Goal: Subscribe to service/newsletter

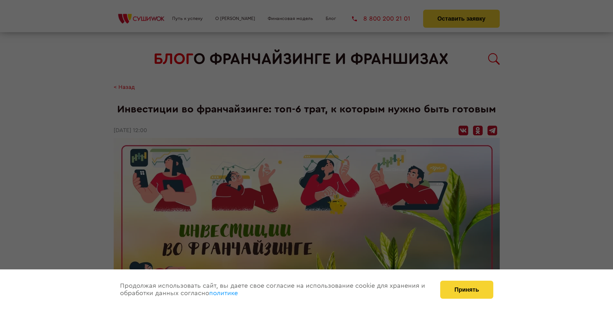
scroll to position [670, 0]
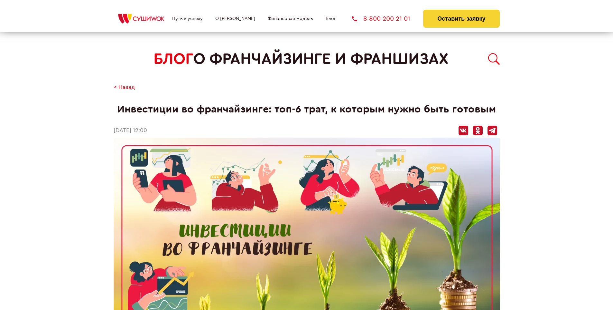
scroll to position [670, 0]
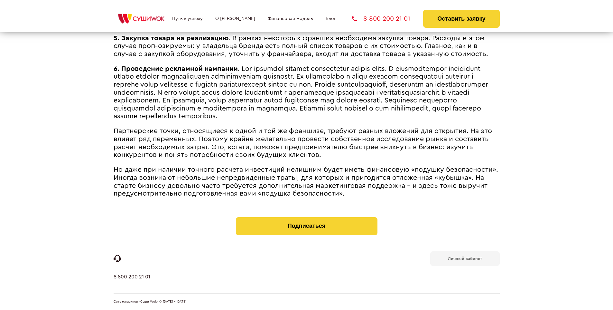
click at [465, 257] on b "Личный кабинет" at bounding box center [465, 258] width 34 height 4
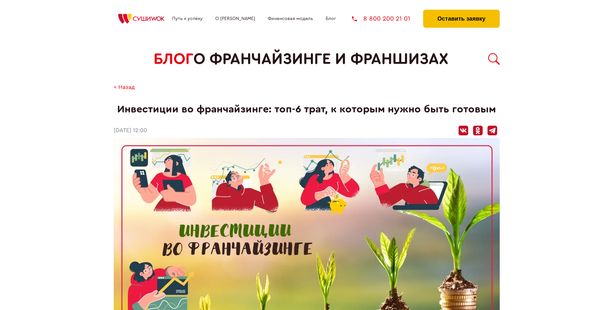
click at [461, 11] on button "Оставить заявку" at bounding box center [461, 19] width 76 height 18
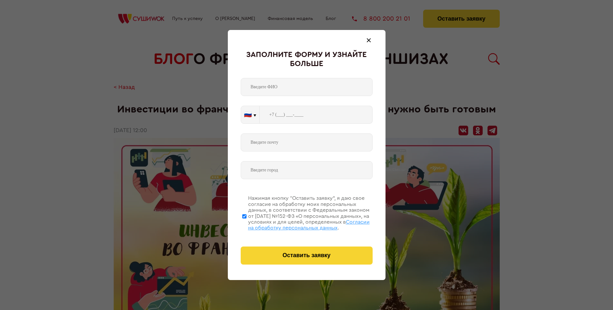
click at [298, 224] on span "Согласии на обработку персональных данных" at bounding box center [309, 224] width 122 height 11
click at [246, 224] on input "Нажимая кнопку “Оставить заявку”, я даю свое согласие на обработку моих персона…" at bounding box center [244, 215] width 4 height 51
checkbox input "false"
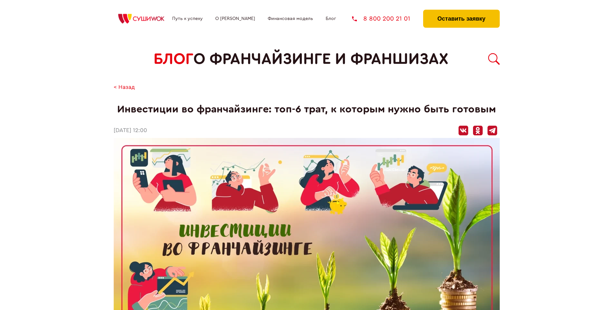
click at [461, 11] on button "Оставить заявку" at bounding box center [461, 19] width 76 height 18
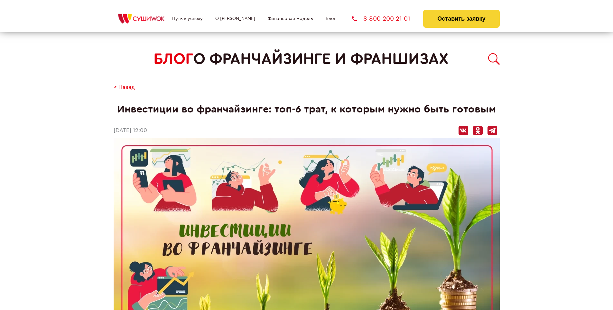
scroll to position [670, 0]
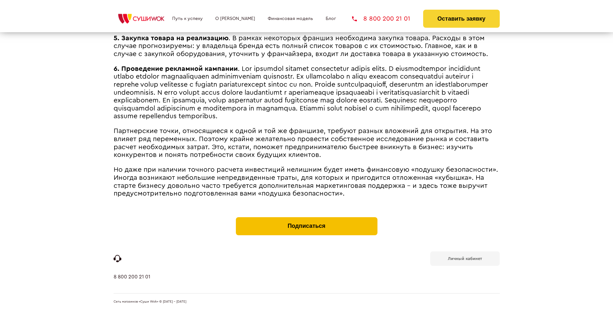
click at [306, 218] on button "Подписаться" at bounding box center [307, 226] width 142 height 18
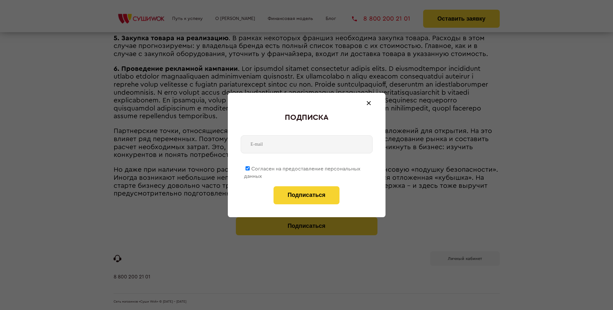
click at [302, 167] on span "Согласен на предоставление персональных данных" at bounding box center [302, 172] width 116 height 13
click at [250, 167] on input "Согласен на предоставление персональных данных" at bounding box center [247, 168] width 4 height 4
checkbox input "false"
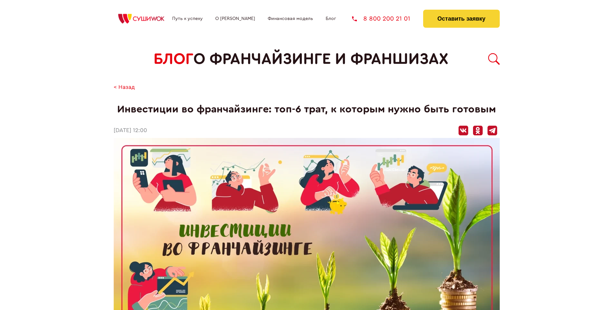
scroll to position [670, 0]
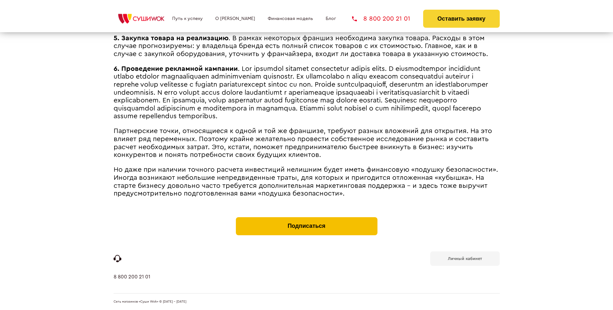
click at [306, 218] on button "Подписаться" at bounding box center [307, 226] width 142 height 18
